Goal: Information Seeking & Learning: Check status

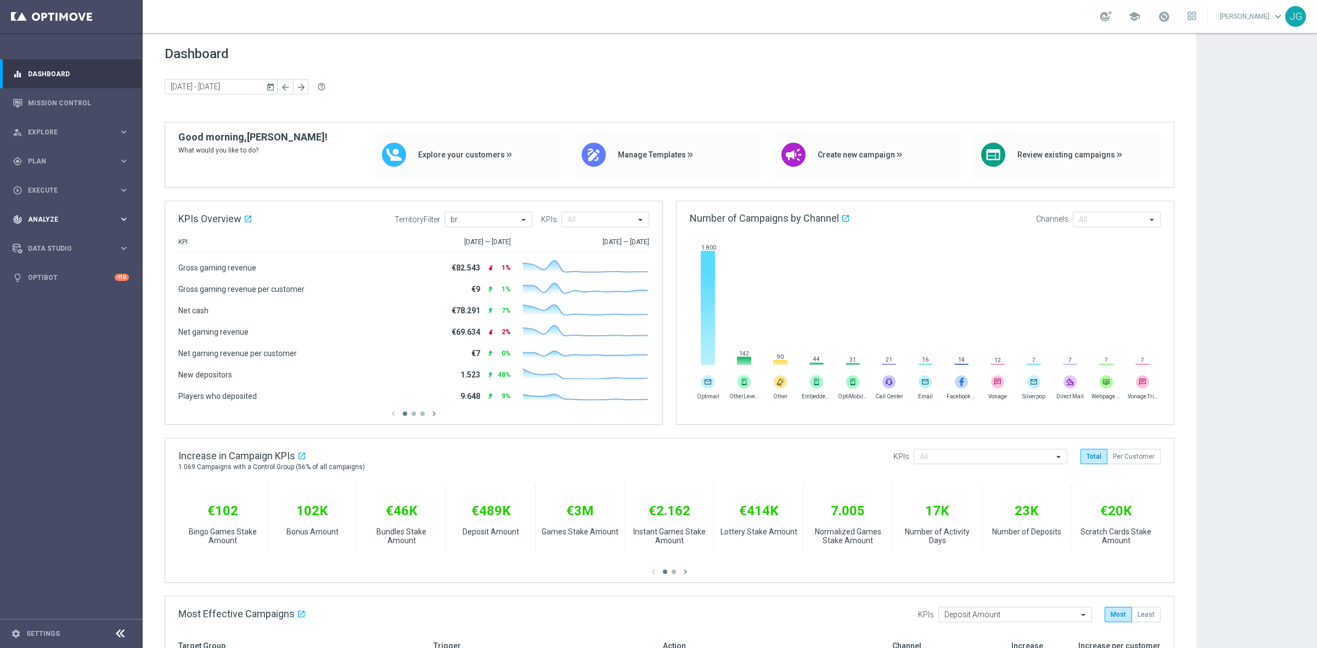
click at [92, 219] on span "Analyze" at bounding box center [73, 219] width 91 height 7
click at [84, 357] on span "BI Studio" at bounding box center [68, 357] width 78 height 7
click at [69, 369] on link "Campaigns Deliverability" at bounding box center [74, 373] width 80 height 9
